Goal: Task Accomplishment & Management: Use online tool/utility

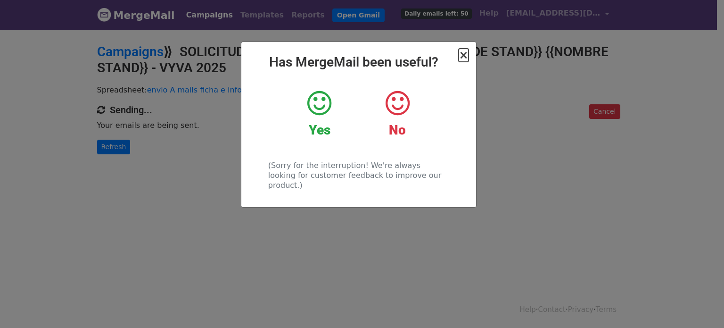
click at [462, 53] on span "×" at bounding box center [463, 55] width 9 height 13
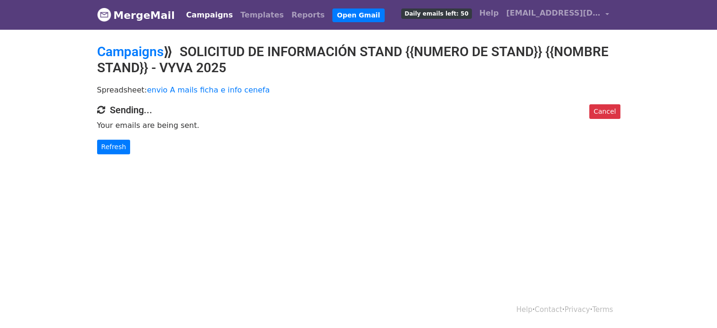
click at [106, 138] on div "Cancel Sending... Your emails are being sent. Refresh" at bounding box center [358, 129] width 537 height 50
click at [106, 144] on link "Refresh" at bounding box center [113, 147] width 33 height 15
click at [119, 152] on link "Refresh" at bounding box center [113, 147] width 33 height 15
